Goal: Register for event/course

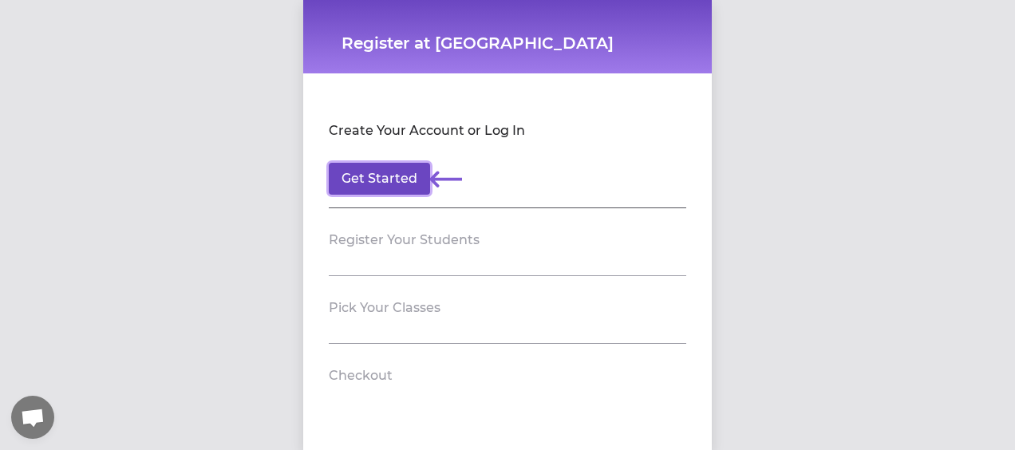
click at [368, 175] on button "Get Started" at bounding box center [379, 179] width 101 height 32
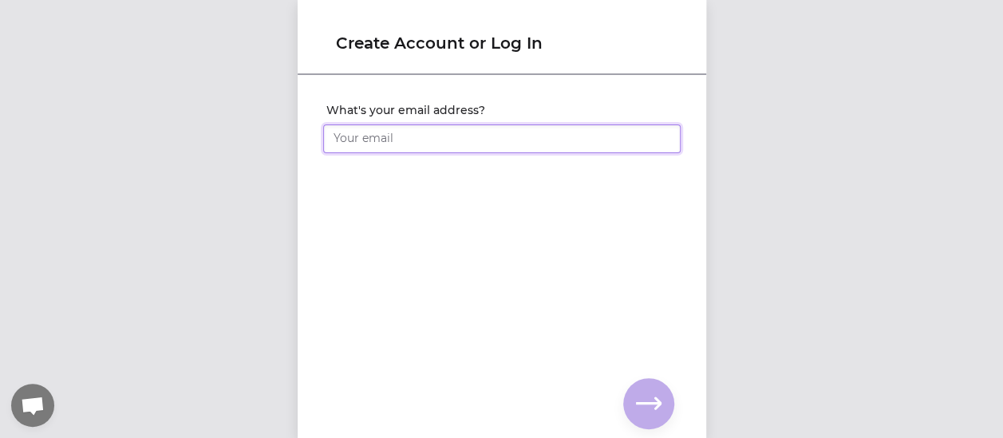
click at [383, 138] on input "What's your email address?" at bounding box center [501, 138] width 357 height 29
type input "[EMAIL_ADDRESS][DOMAIN_NAME]"
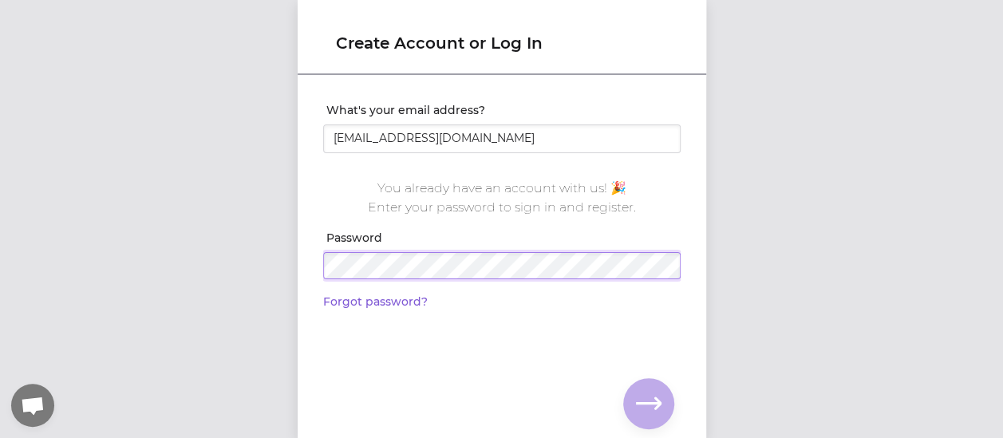
click at [311, 265] on div "What's your email address? [EMAIL_ADDRESS][DOMAIN_NAME] You already have an acc…" at bounding box center [501, 200] width 383 height 222
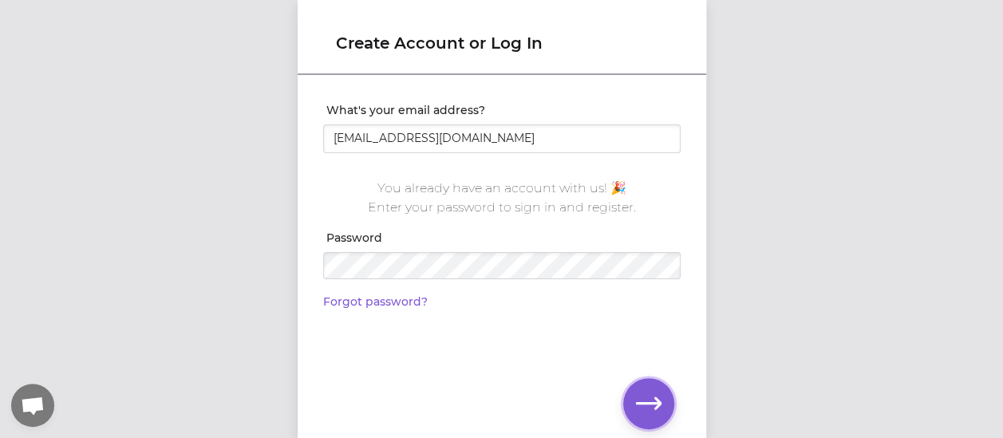
click at [641, 397] on icon "button" at bounding box center [649, 404] width 26 height 26
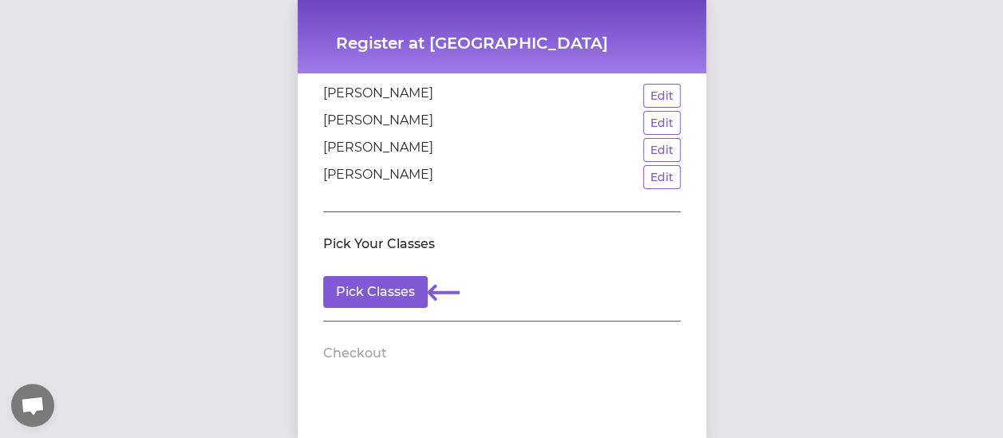
scroll to position [154, 0]
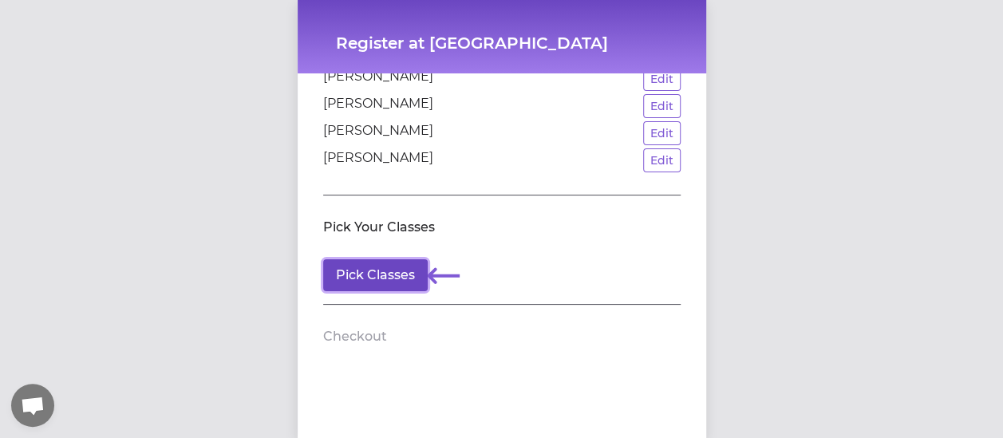
click at [370, 269] on button "Pick Classes" at bounding box center [375, 275] width 105 height 32
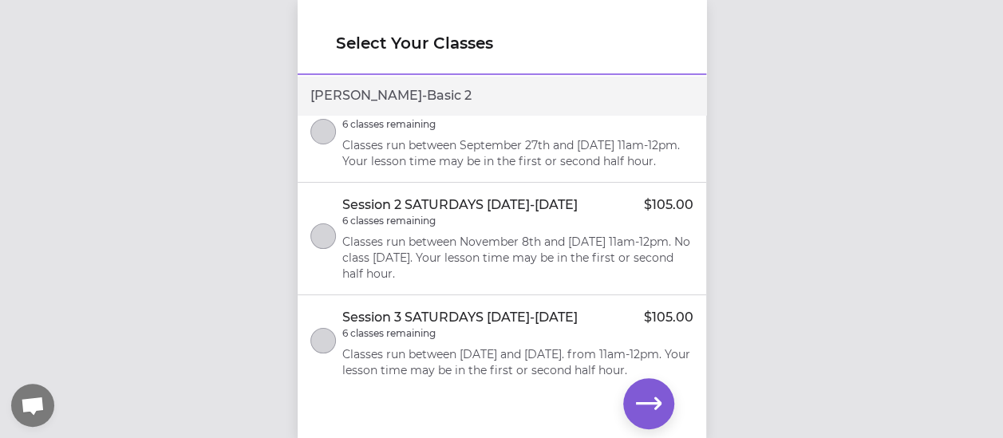
scroll to position [2074, 0]
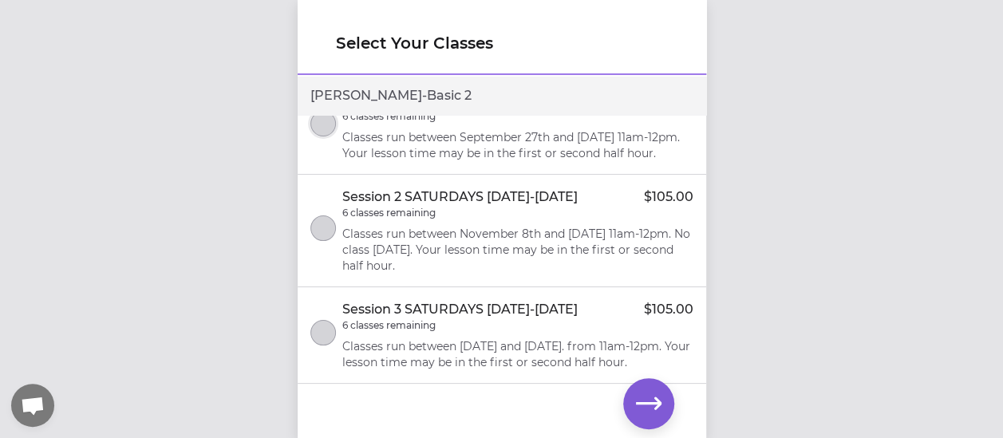
click at [321, 136] on button "select class" at bounding box center [323, 124] width 26 height 26
click at [322, 241] on button "select class" at bounding box center [323, 228] width 26 height 26
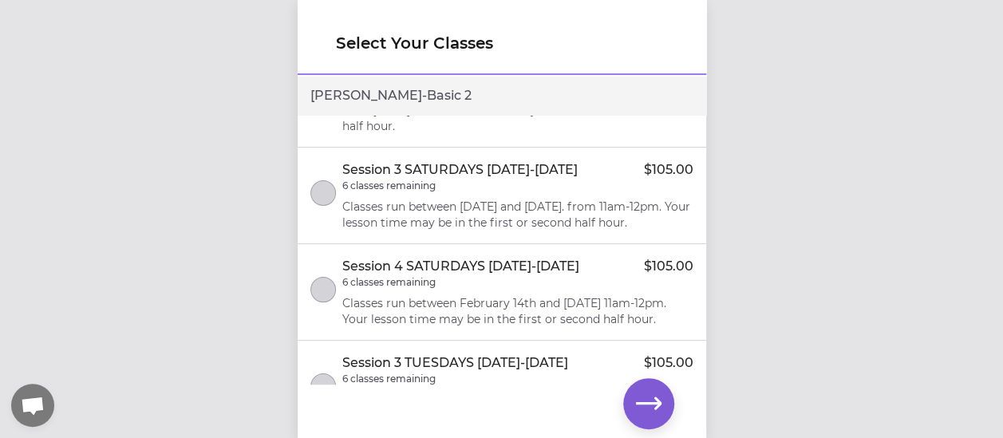
scroll to position [2223, 0]
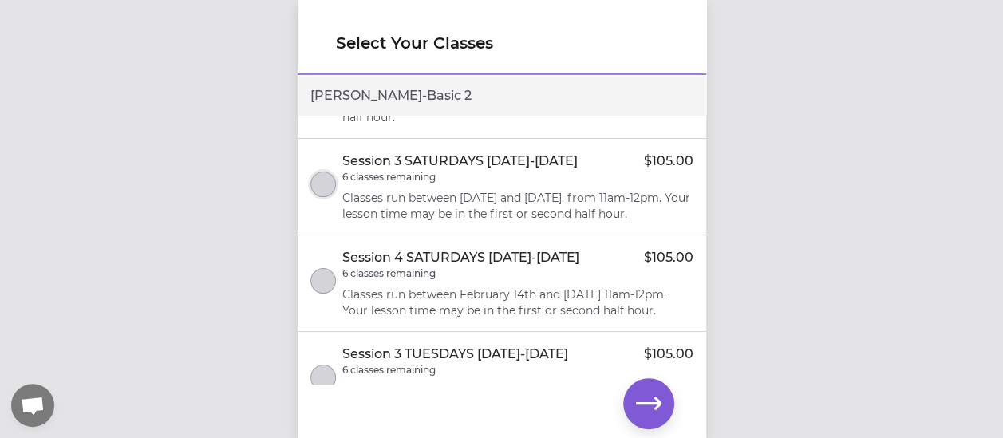
click at [326, 197] on button "select class" at bounding box center [323, 185] width 26 height 26
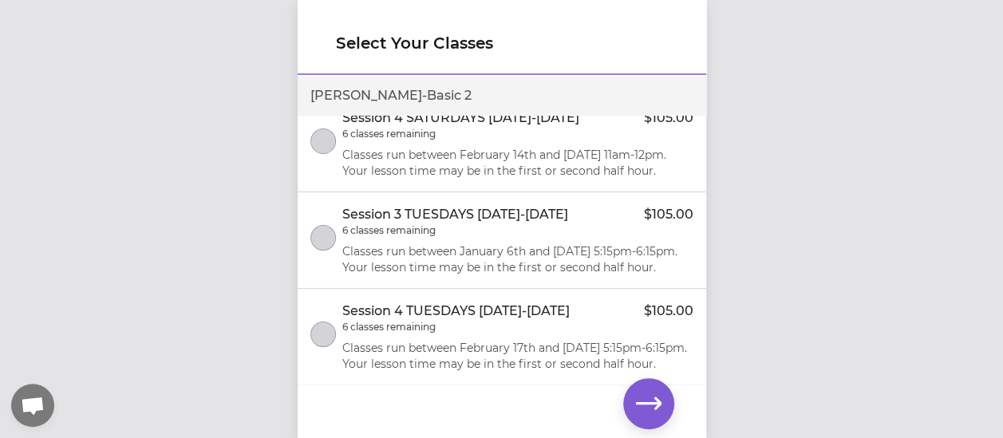
scroll to position [2387, 0]
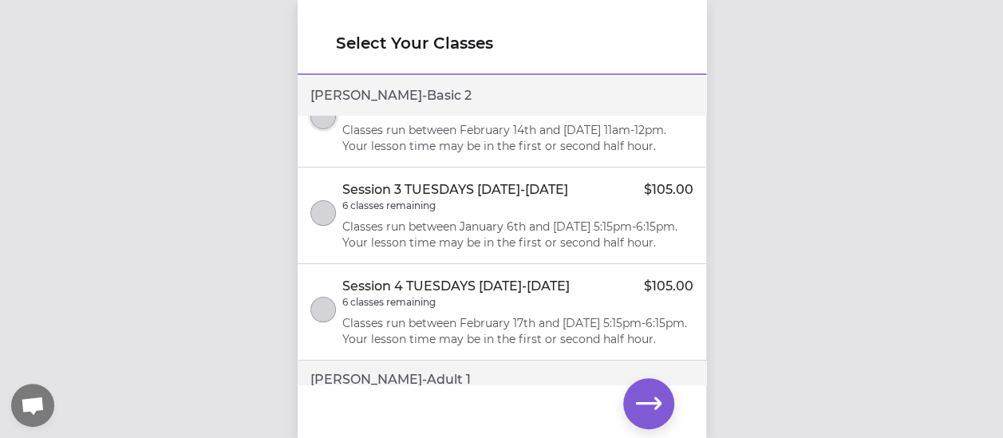
click at [320, 129] on button "select class" at bounding box center [323, 117] width 26 height 26
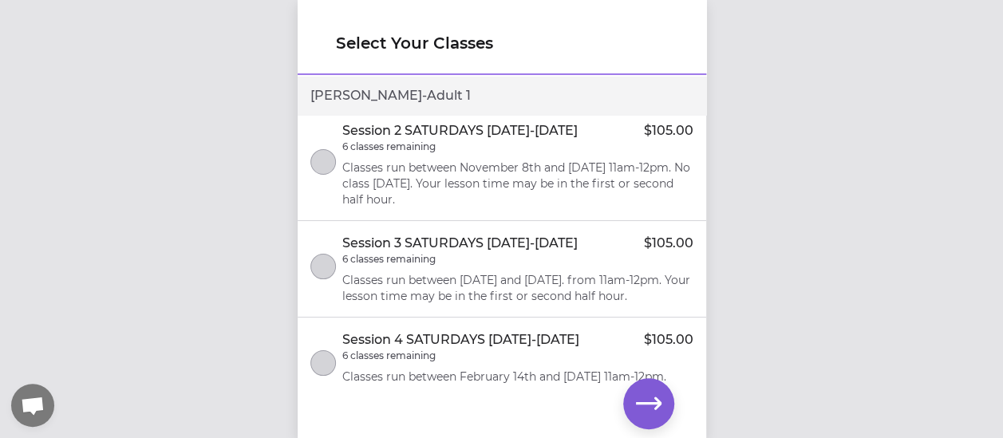
scroll to position [2782, 0]
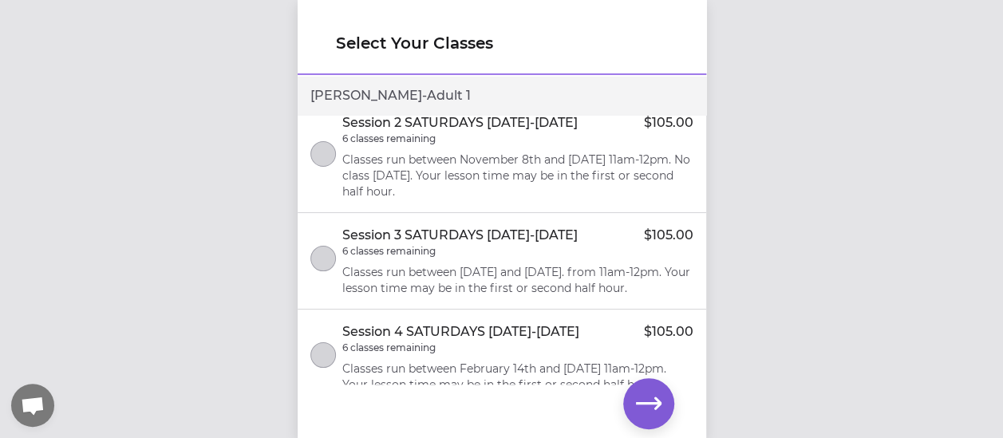
click at [326, 62] on button "select class" at bounding box center [323, 50] width 26 height 26
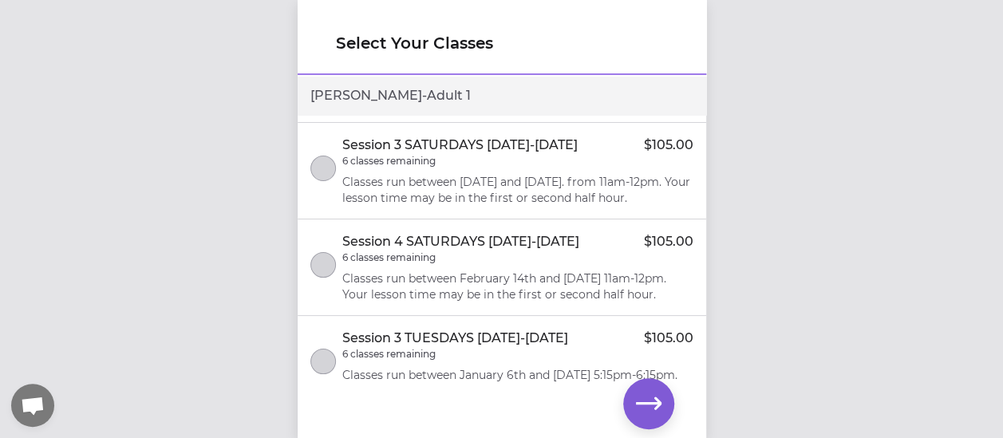
scroll to position [2914, 0]
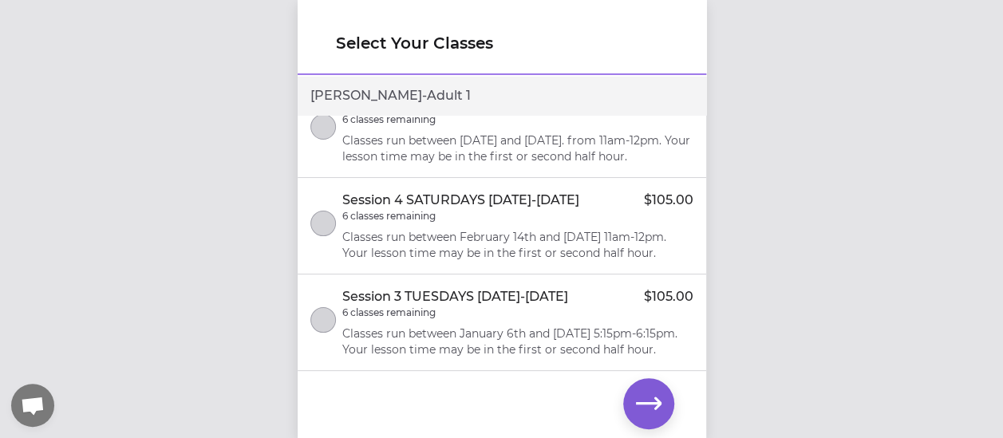
click at [318, 35] on button "select class" at bounding box center [323, 23] width 26 height 26
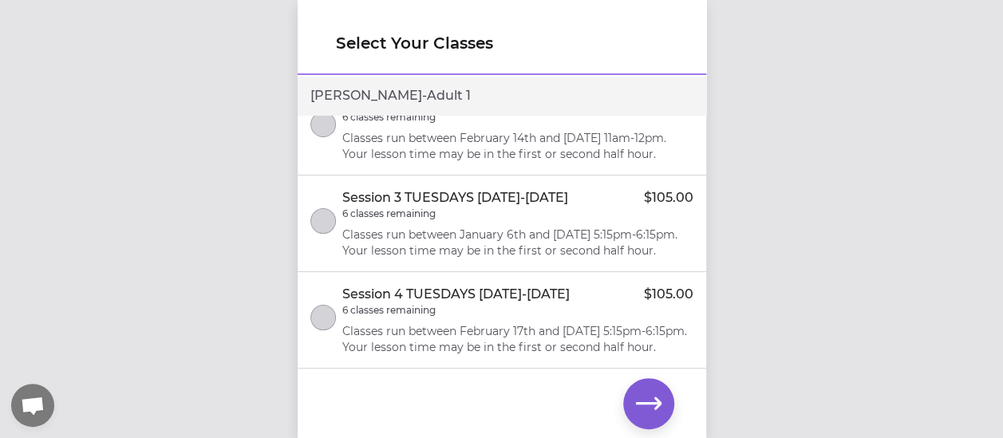
scroll to position [3045, 0]
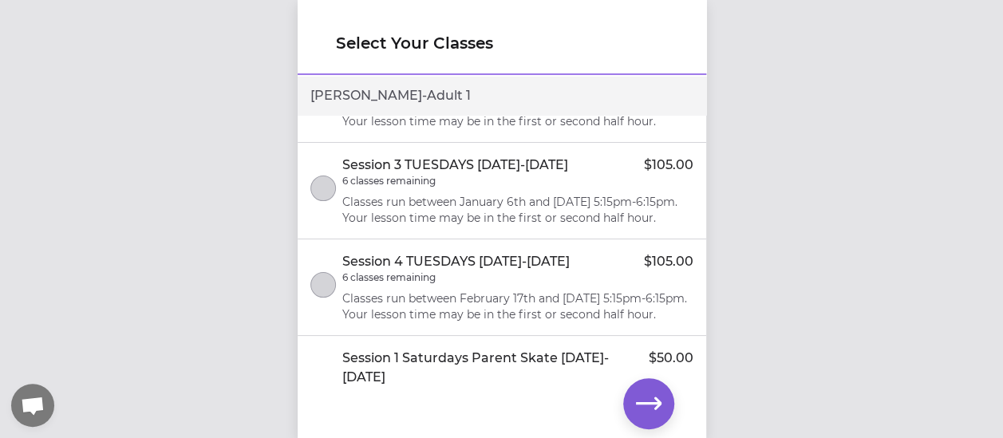
click at [322, 105] on button "select class" at bounding box center [323, 92] width 26 height 26
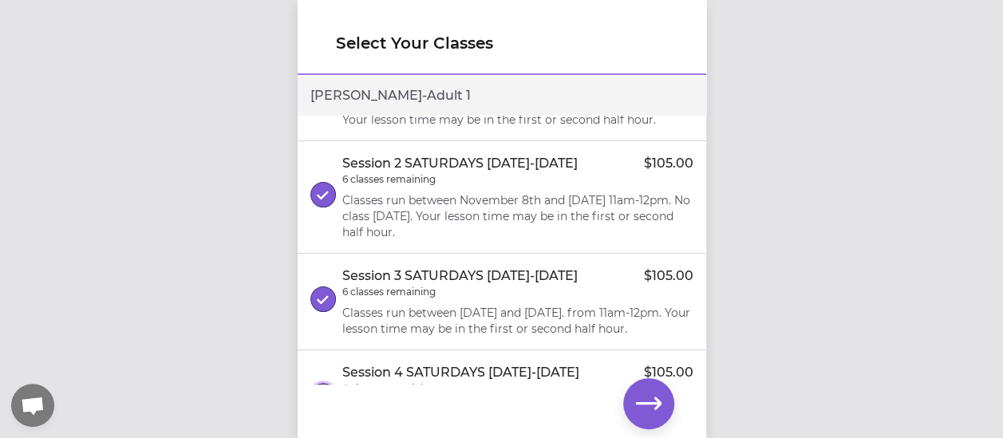
scroll to position [2725, 0]
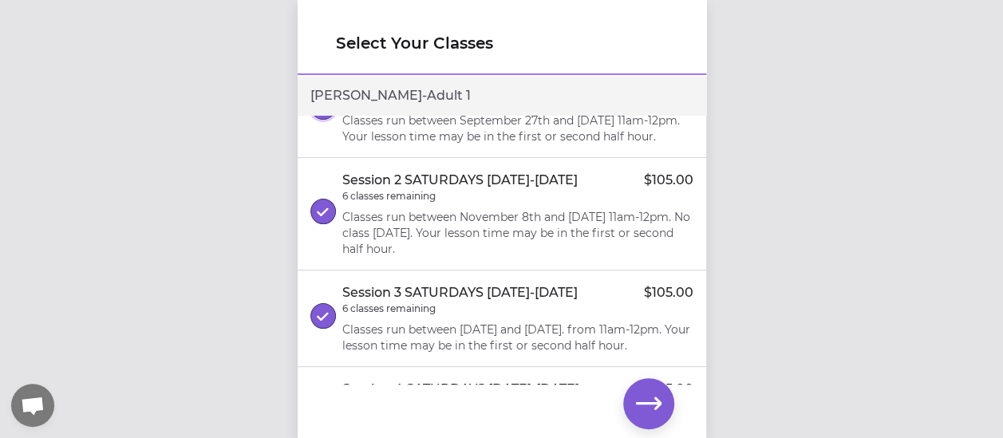
drag, startPoint x: 327, startPoint y: 247, endPoint x: 327, endPoint y: 277, distance: 29.5
click at [327, 112] on icon "select class" at bounding box center [323, 107] width 12 height 10
click at [323, 217] on icon "select class" at bounding box center [323, 212] width 12 height 10
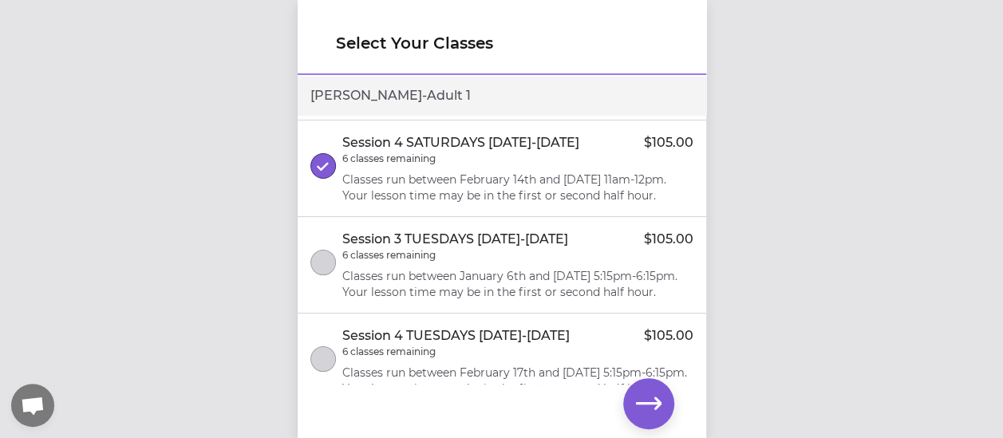
scroll to position [3021, 0]
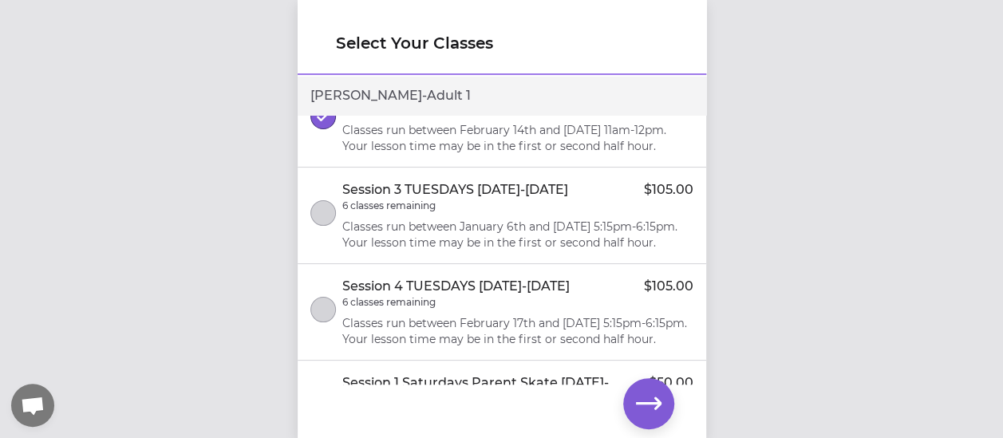
click at [318, 33] on button "select class" at bounding box center [323, 20] width 26 height 26
drag, startPoint x: 326, startPoint y: 292, endPoint x: 370, endPoint y: 294, distance: 44.7
click at [326, 120] on line "select class" at bounding box center [325, 117] width 6 height 6
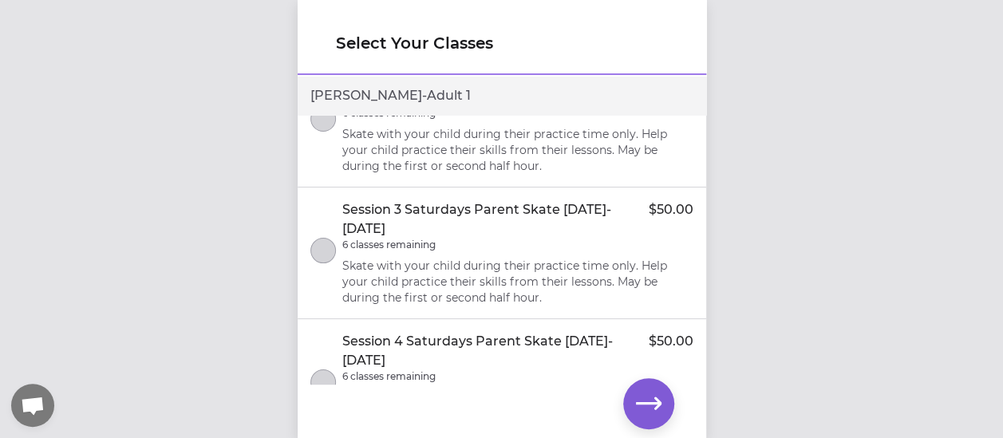
scroll to position [3466, 0]
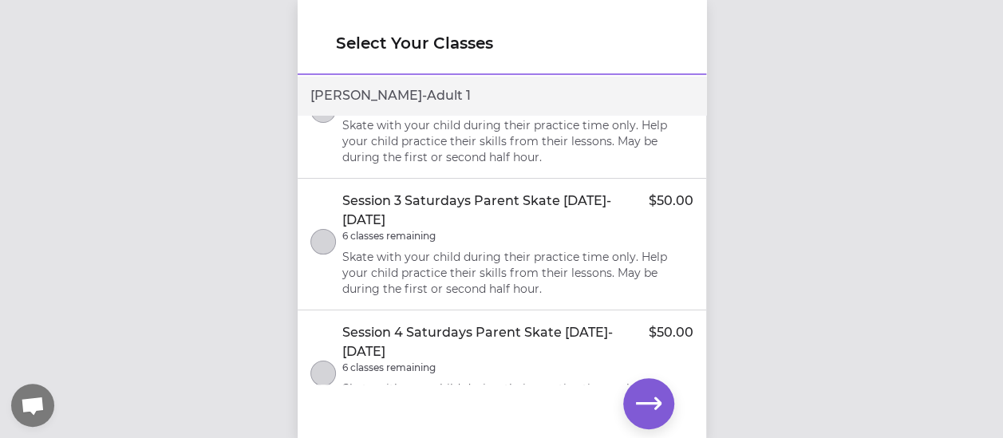
drag, startPoint x: 321, startPoint y: 295, endPoint x: 342, endPoint y: 298, distance: 21.8
click at [322, 123] on button "select class" at bounding box center [323, 110] width 26 height 26
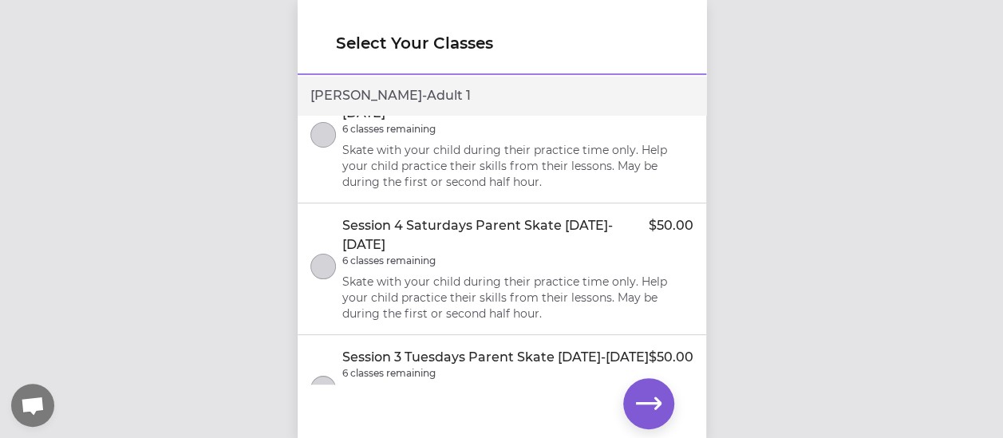
scroll to position [3680, 0]
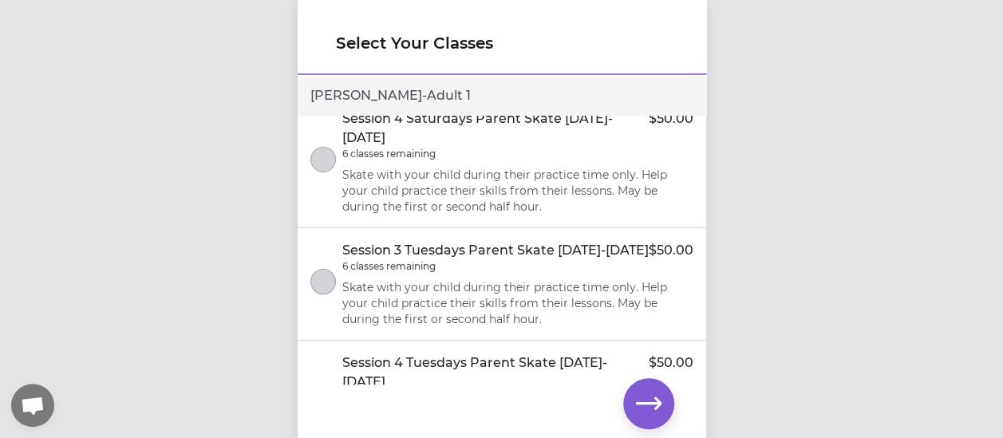
click at [324, 41] on button "select class" at bounding box center [323, 28] width 26 height 26
click at [329, 172] on button "select class" at bounding box center [323, 160] width 26 height 26
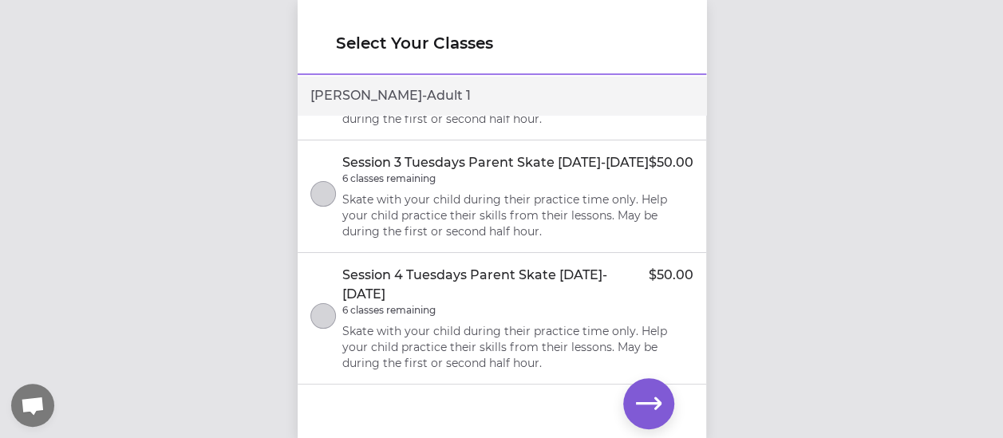
scroll to position [3886, 0]
click at [653, 401] on icon "button" at bounding box center [649, 403] width 26 height 12
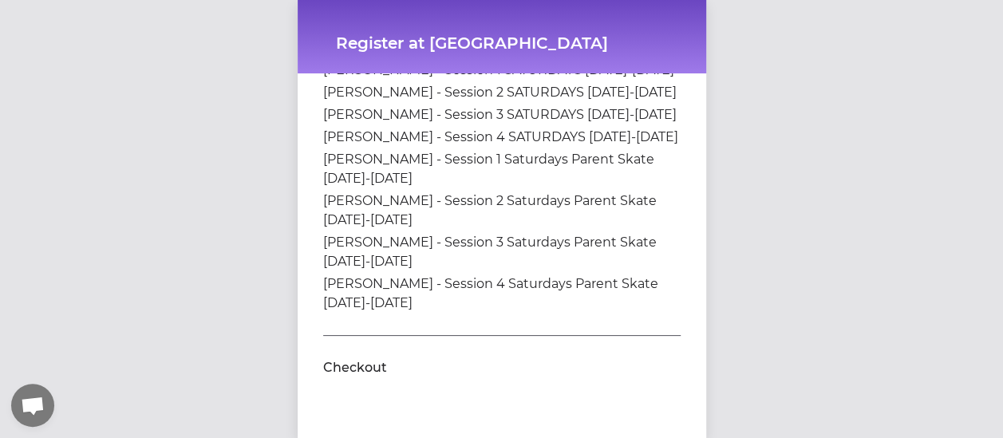
scroll to position [416, 0]
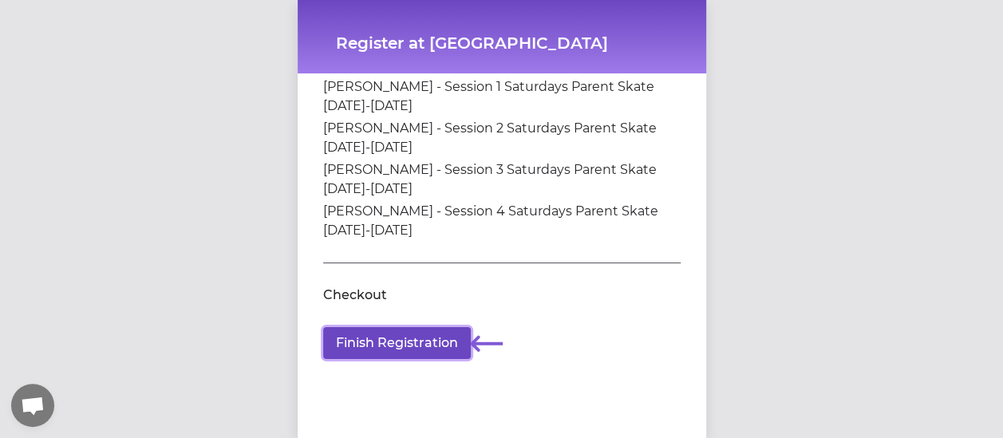
click at [402, 338] on button "Finish Registration" at bounding box center [397, 343] width 148 height 32
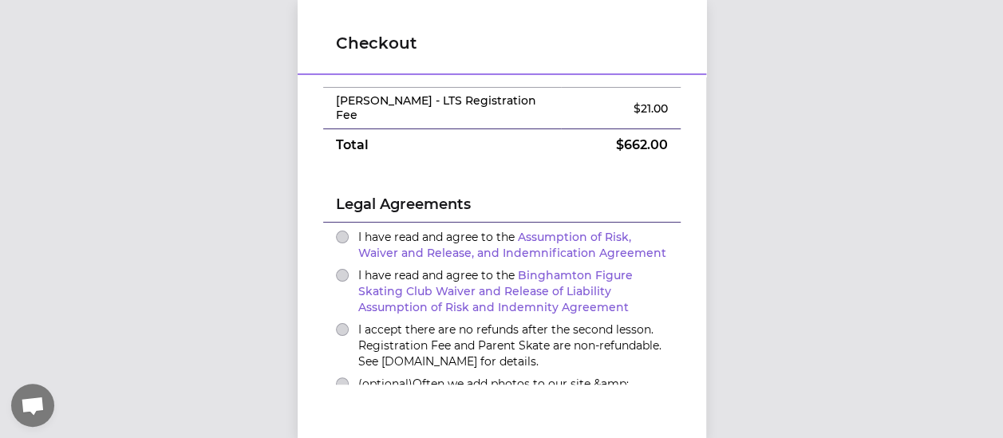
scroll to position [500, 0]
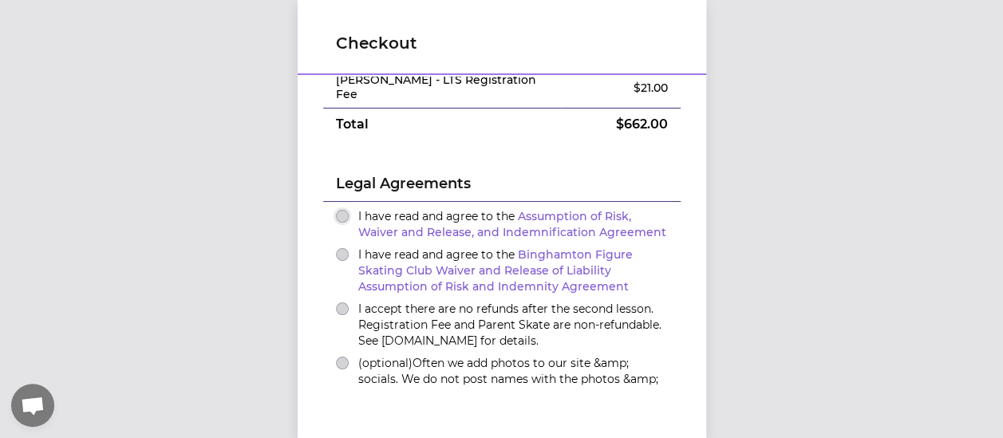
click at [336, 210] on button "I have read and agree to the Assumption of Risk, Waiver and Release, and Indemn…" at bounding box center [342, 216] width 13 height 13
click at [336, 248] on button "I have read and agree to the Binghamton Figure Skating Club Waiver and Release …" at bounding box center [342, 254] width 13 height 13
click at [337, 302] on button "I accept there are no refunds after the second lesson. Registration Fee and Par…" at bounding box center [342, 308] width 13 height 13
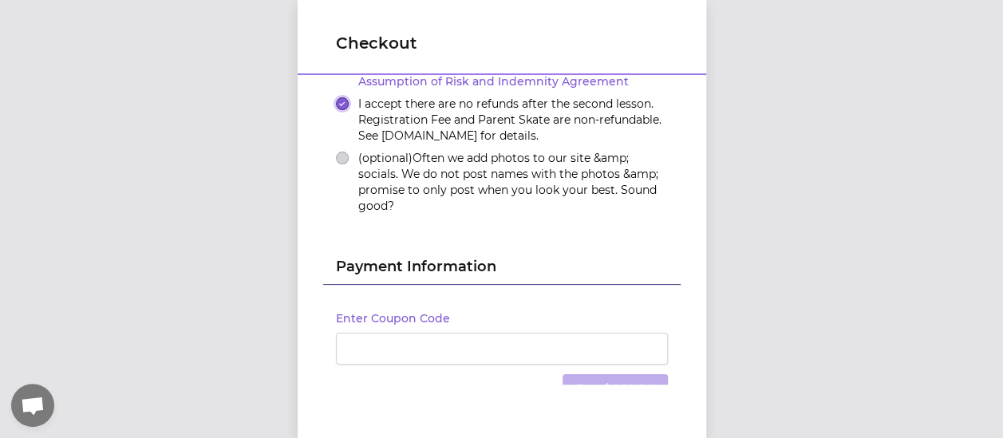
scroll to position [707, 0]
type button "true"
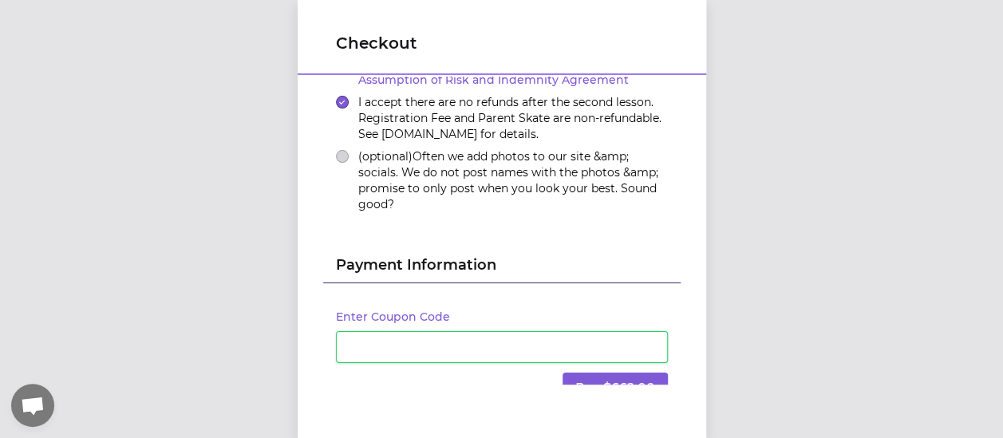
click at [512, 433] on div at bounding box center [502, 444] width 332 height 22
click at [600, 373] on button "Pay $662.00" at bounding box center [614, 389] width 105 height 32
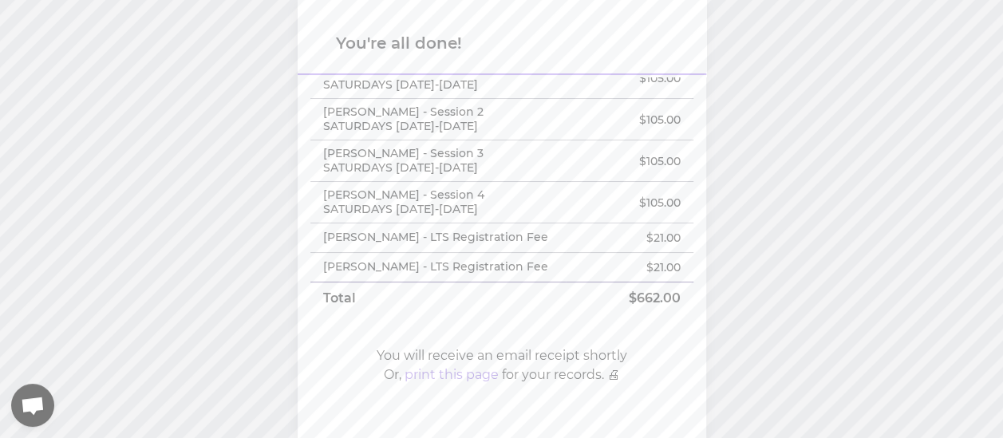
scroll to position [339, 0]
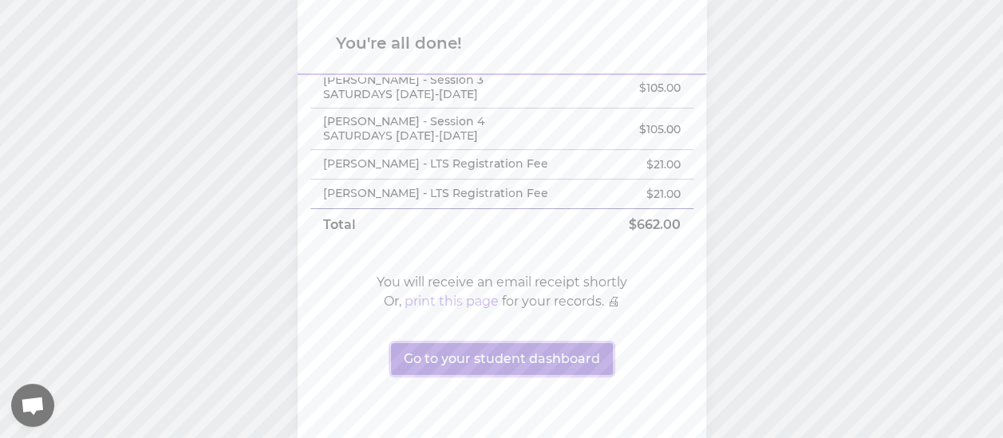
click at [497, 359] on button "Go to your student dashboard" at bounding box center [502, 359] width 222 height 32
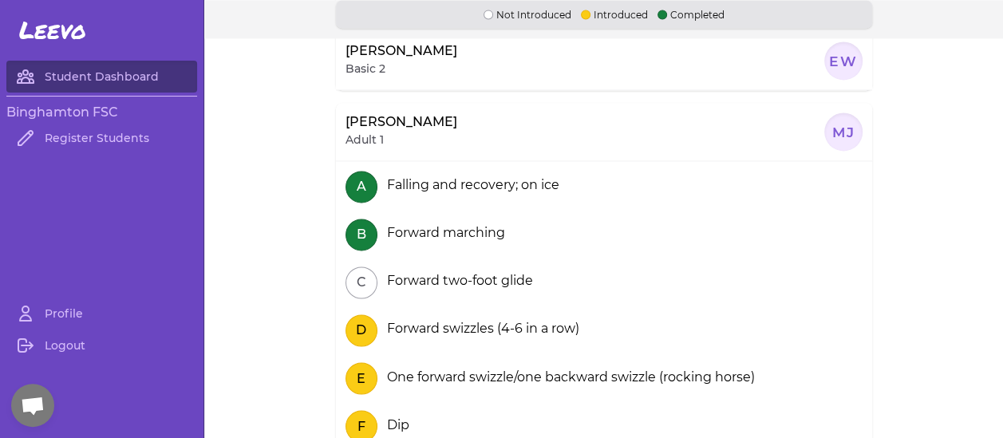
scroll to position [1205, 0]
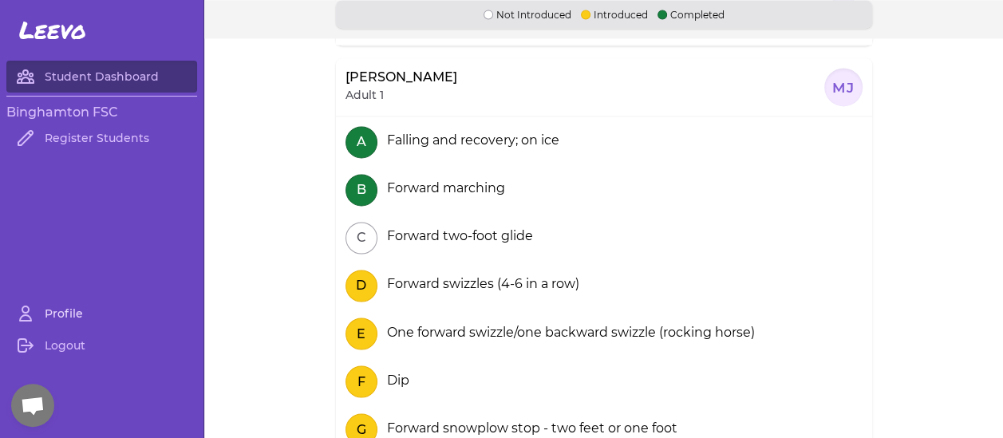
click at [63, 321] on link "Profile" at bounding box center [101, 314] width 191 height 32
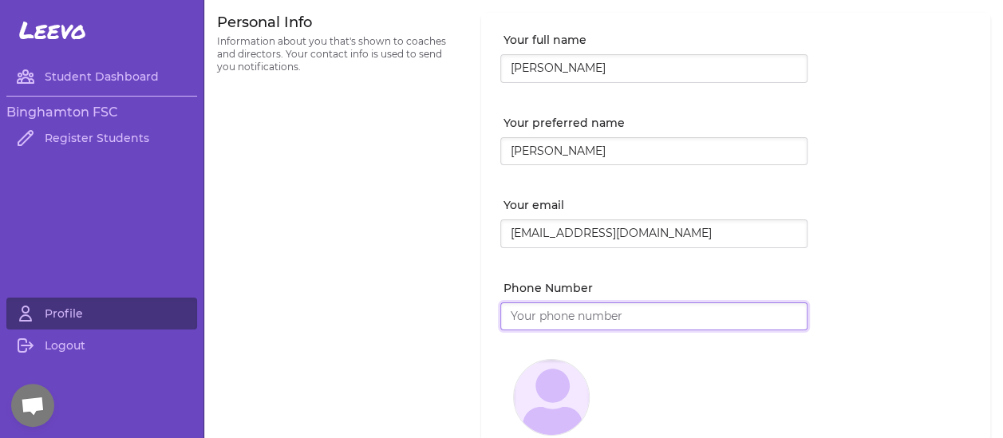
click at [519, 316] on input "Phone Number" at bounding box center [653, 316] width 307 height 29
type input "[PHONE_NUMBER]"
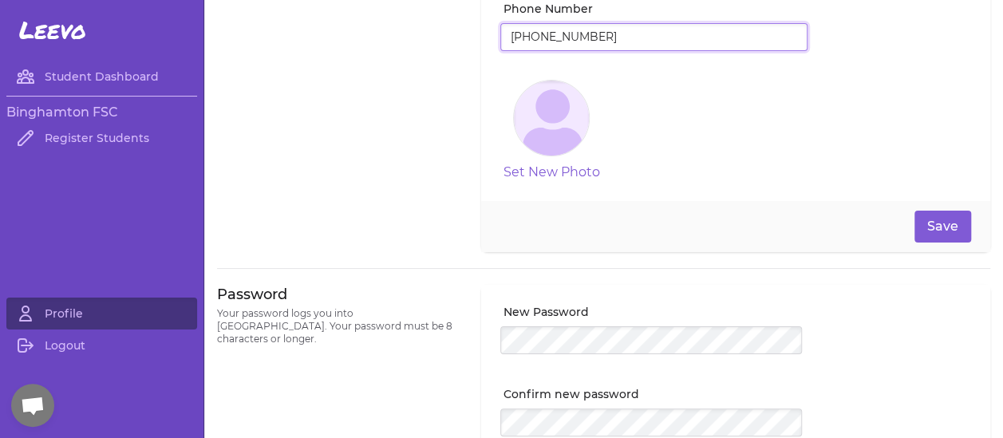
scroll to position [290, 0]
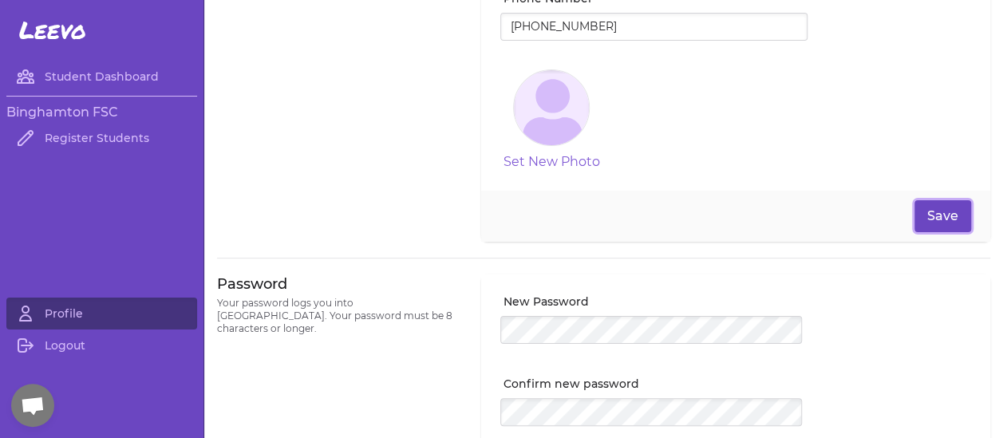
click at [923, 210] on button "Save" at bounding box center [942, 216] width 57 height 32
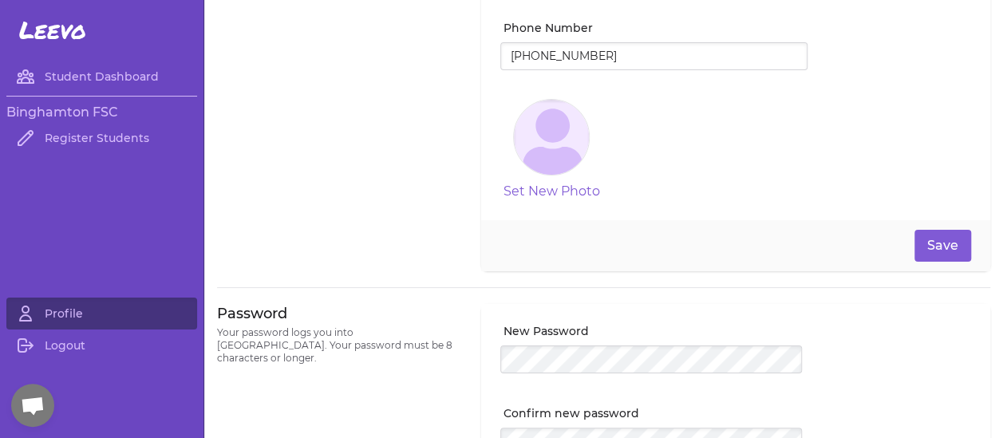
scroll to position [0, 0]
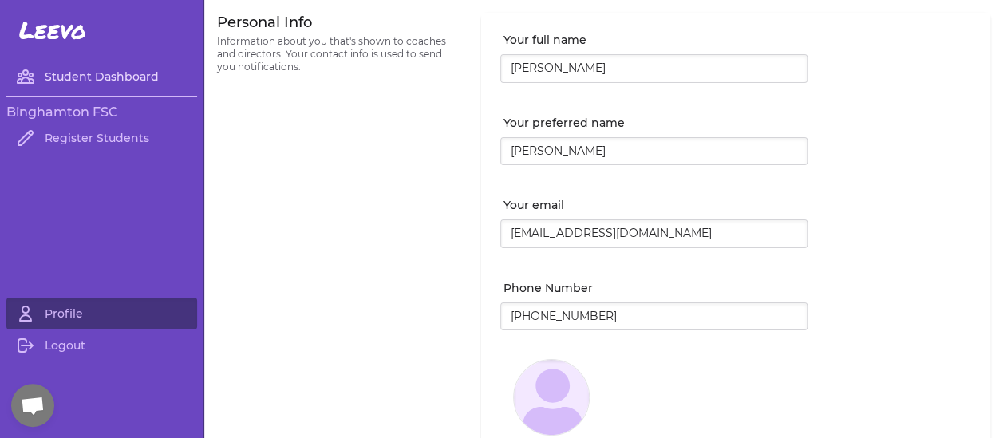
click at [85, 69] on link "Student Dashboard" at bounding box center [101, 77] width 191 height 32
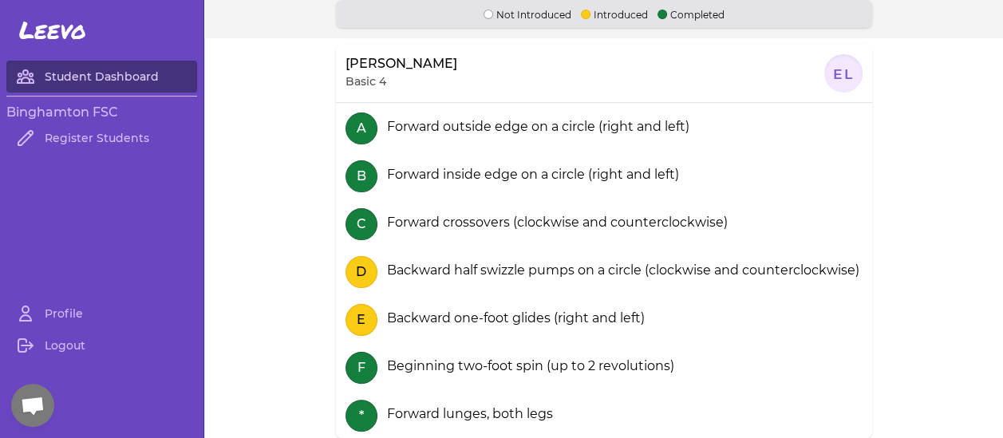
click at [69, 75] on link "Student Dashboard" at bounding box center [101, 77] width 191 height 32
